Goal: Task Accomplishment & Management: Manage account settings

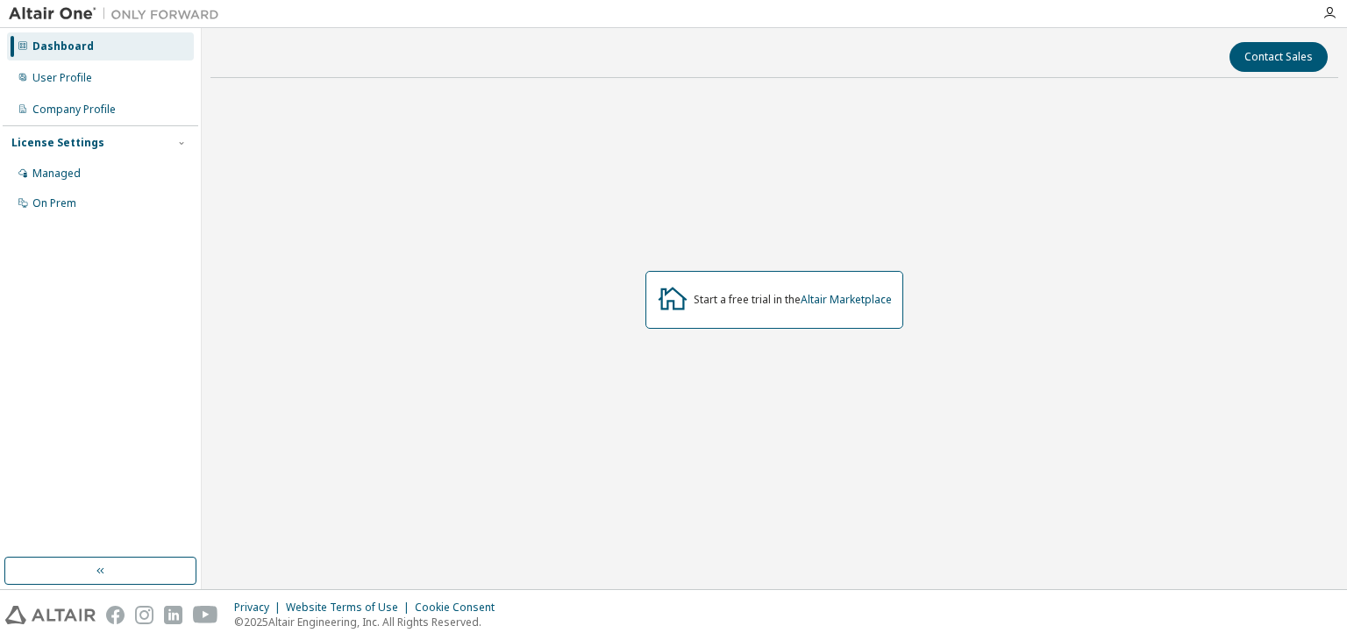
click at [887, 420] on div "Start a free trial in the Altair Marketplace" at bounding box center [774, 300] width 1128 height 417
click at [144, 111] on div "Company Profile" at bounding box center [100, 110] width 187 height 28
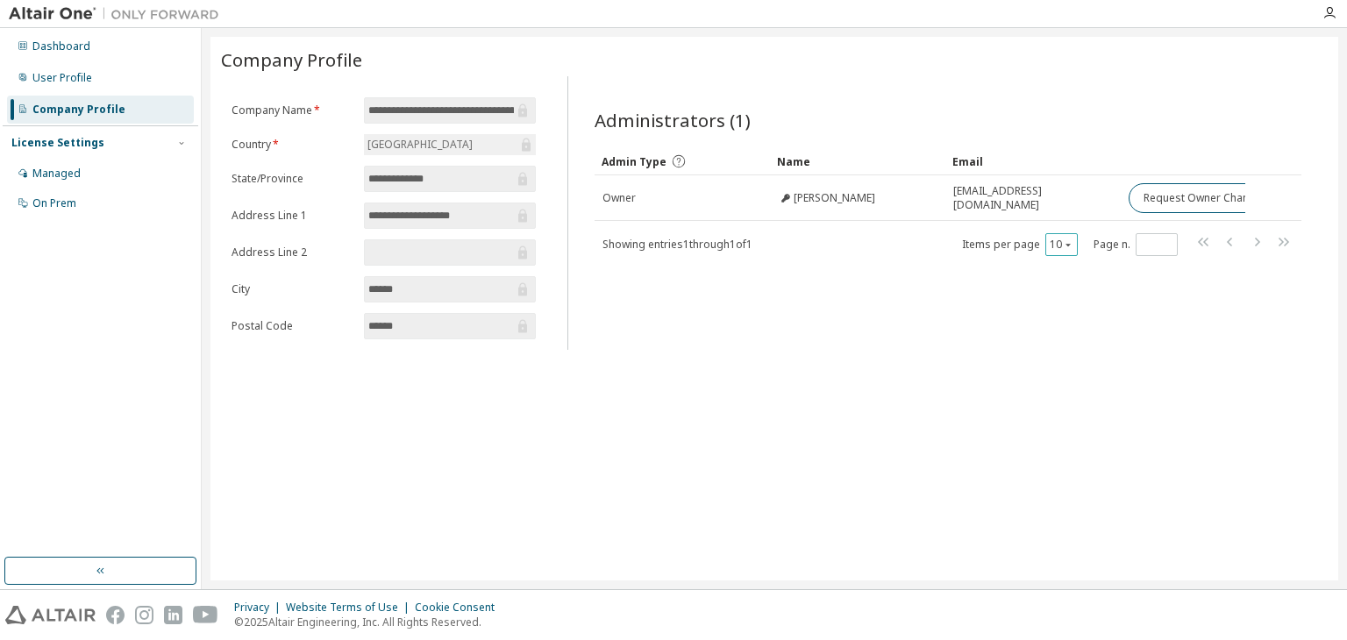
click at [1066, 244] on icon "button" at bounding box center [1068, 245] width 5 height 3
click at [1063, 275] on div "10" at bounding box center [1116, 265] width 140 height 21
click at [1066, 246] on icon "button" at bounding box center [1068, 244] width 11 height 11
click at [1065, 346] on div "100" at bounding box center [1116, 349] width 140 height 21
